Goal: Feedback & Contribution: Submit feedback/report problem

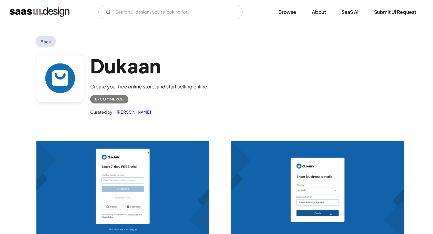
click at [119, 65] on h1 "Dukaan" at bounding box center [149, 65] width 119 height 23
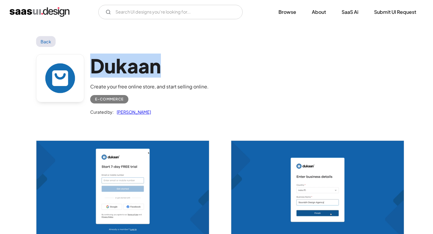
click at [119, 65] on h1 "Dukaan" at bounding box center [149, 65] width 119 height 23
copy h1 "Dukaan"
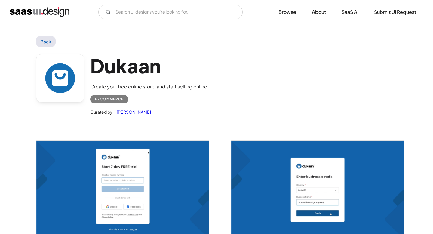
click at [337, 37] on div "Back" at bounding box center [216, 41] width 361 height 11
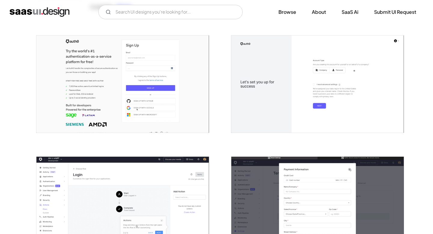
scroll to position [5, 0]
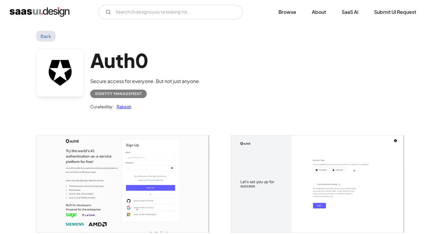
click at [111, 57] on h1 "Auth0" at bounding box center [145, 60] width 110 height 23
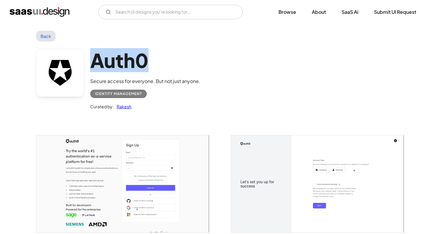
click at [111, 57] on h1 "Auth0" at bounding box center [145, 60] width 110 height 23
copy h1 "Auth0"
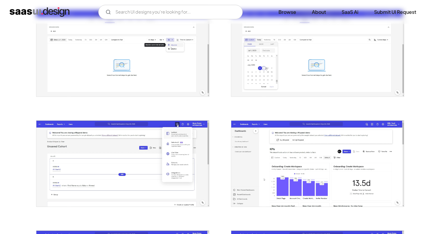
scroll to position [681, 0]
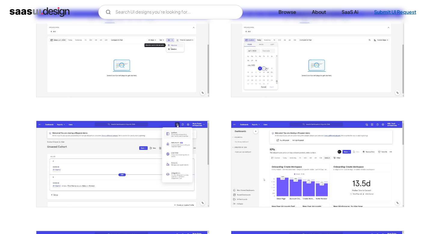
click at [391, 6] on link "Submit UI Request" at bounding box center [395, 11] width 57 height 13
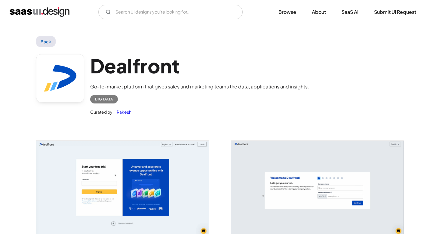
click at [165, 62] on h1 "Dealfront" at bounding box center [199, 65] width 219 height 23
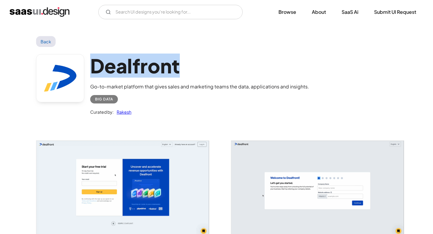
click at [165, 62] on h1 "Dealfront" at bounding box center [199, 65] width 219 height 23
copy h1 "Dealfront"
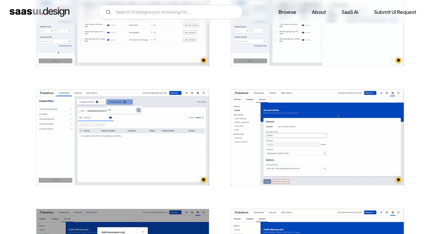
scroll to position [545, 0]
